Goal: Find specific page/section: Find specific page/section

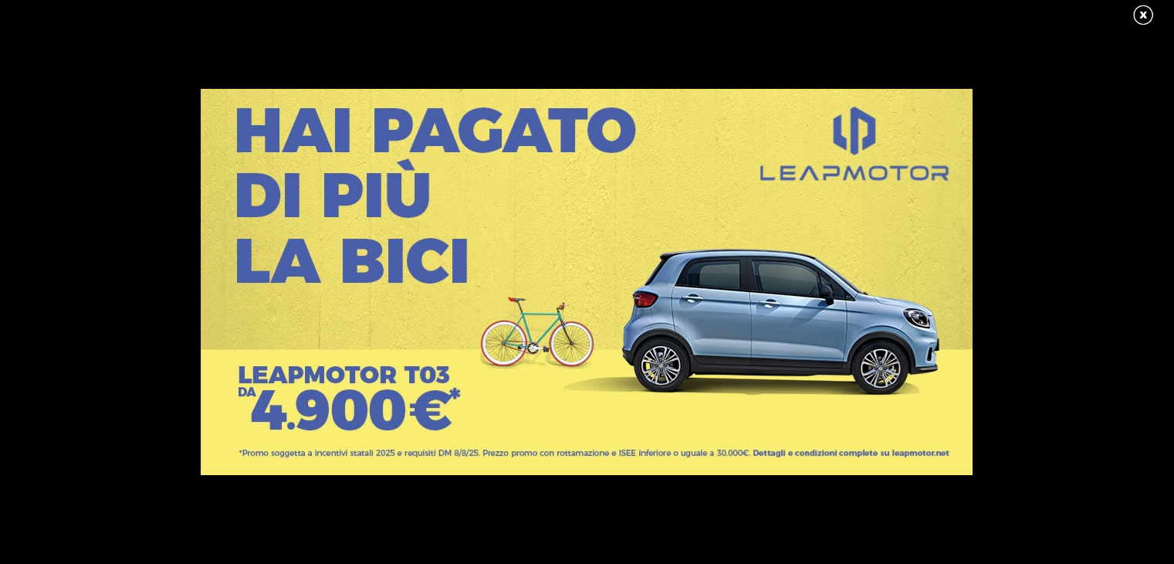
scroll to position [258, 0]
click at [1133, 15] on link at bounding box center [1151, 15] width 39 height 23
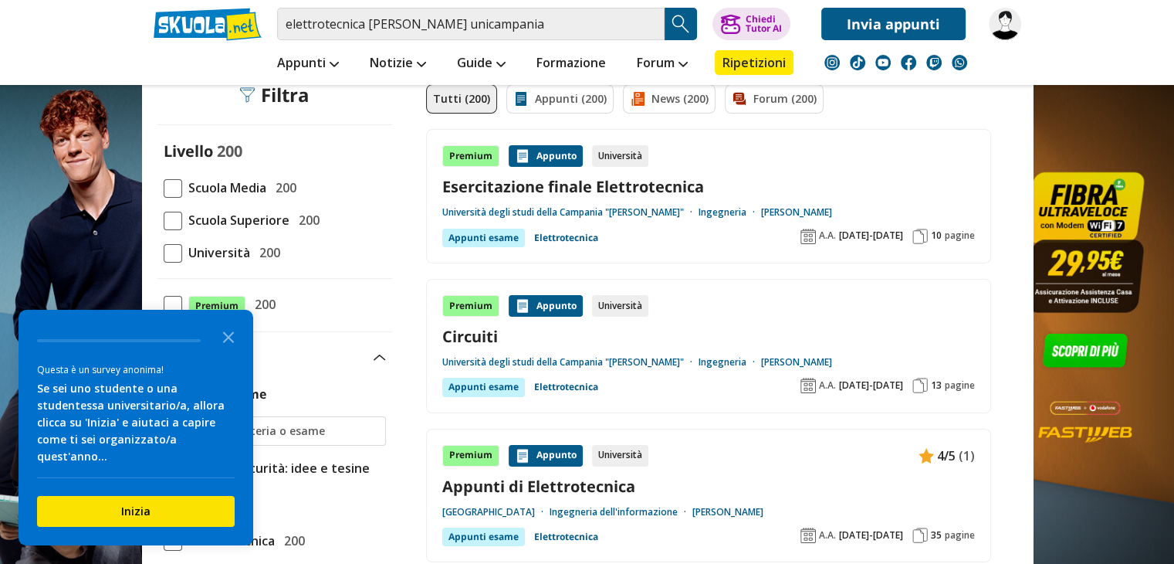
scroll to position [0, 0]
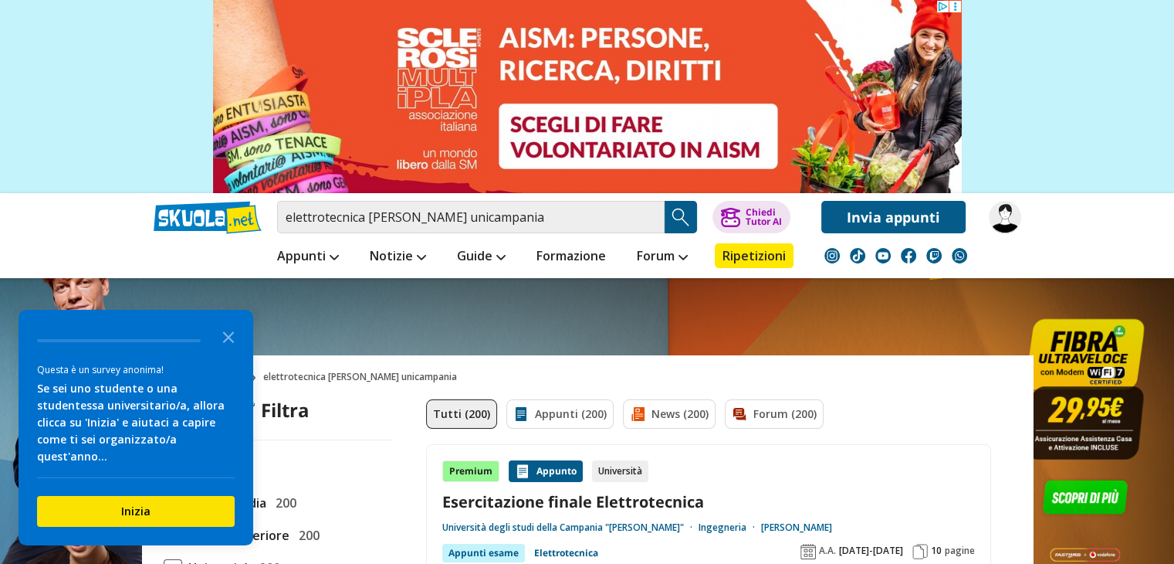
click at [769, 521] on link "[PERSON_NAME]" at bounding box center [796, 527] width 71 height 12
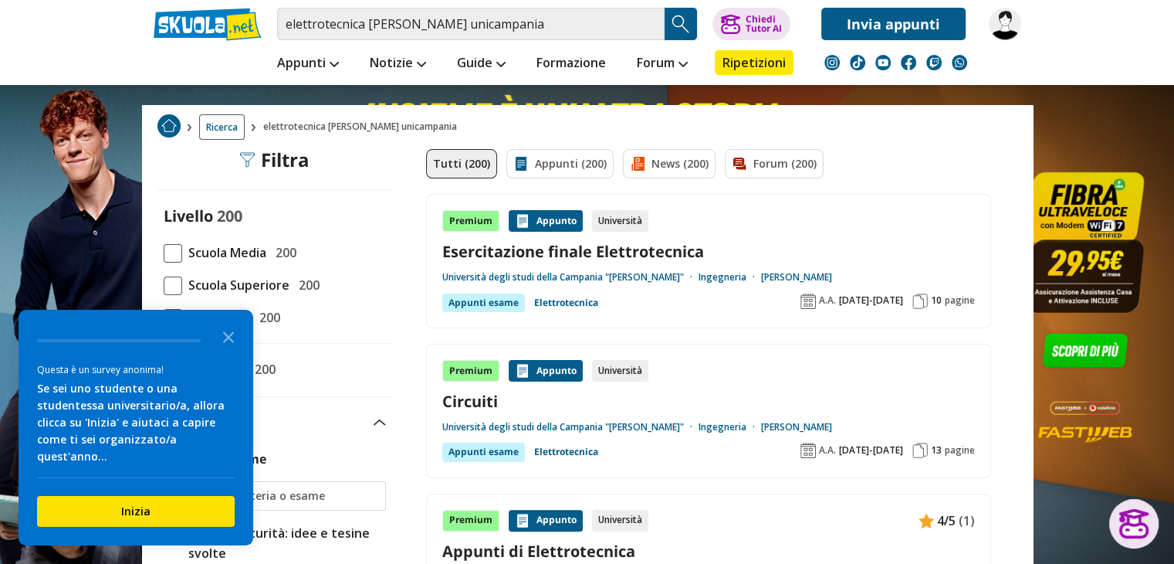
scroll to position [249, 0]
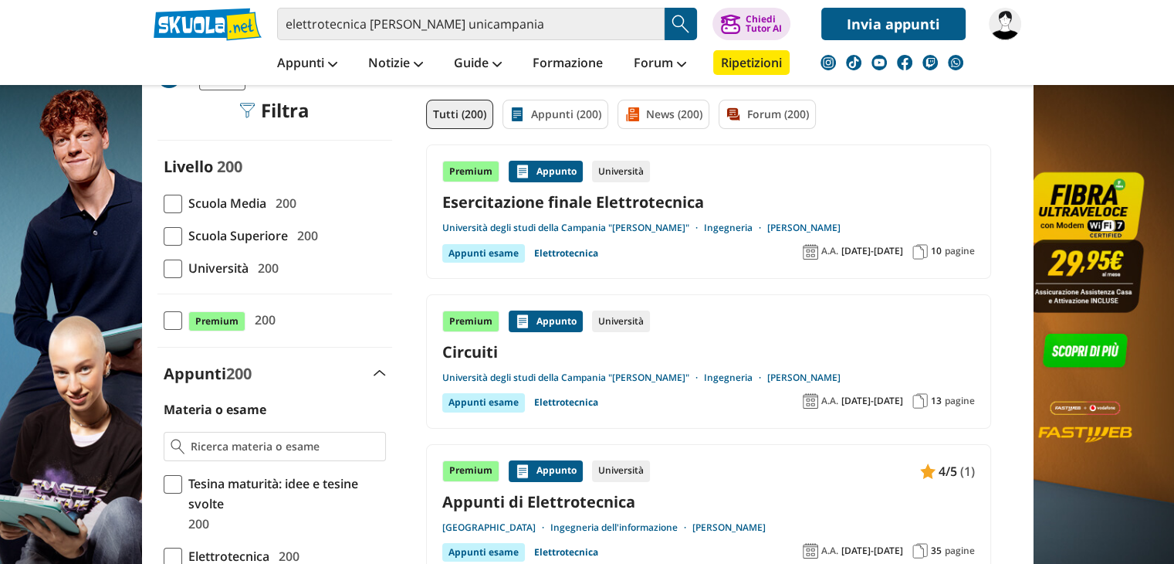
click at [806, 223] on link "[PERSON_NAME]" at bounding box center [803, 228] width 73 height 12
